Goal: Information Seeking & Learning: Learn about a topic

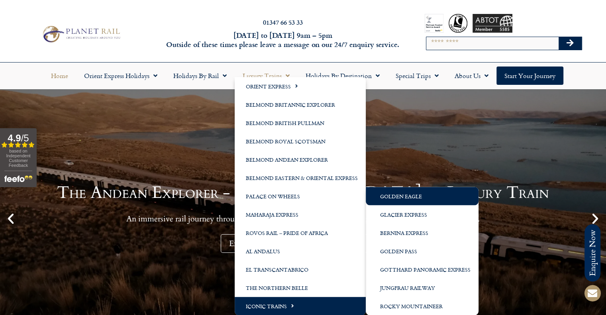
click at [383, 199] on link "Golden Eagle" at bounding box center [422, 196] width 113 height 18
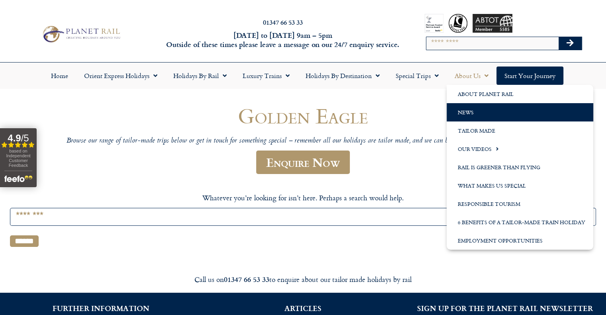
click at [471, 112] on link "News" at bounding box center [520, 112] width 147 height 18
